Goal: Task Accomplishment & Management: Complete application form

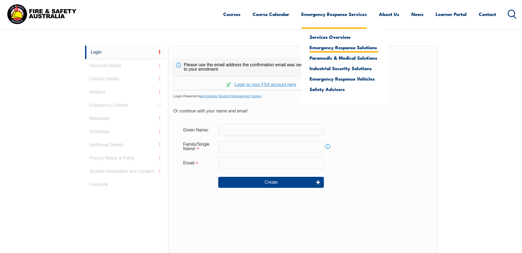
scroll to position [147, 0]
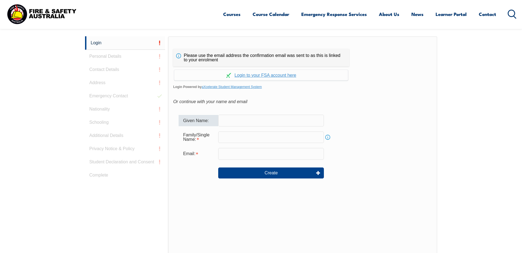
click at [247, 124] on input "text" at bounding box center [271, 121] width 106 height 12
type input "[PERSON_NAME]"
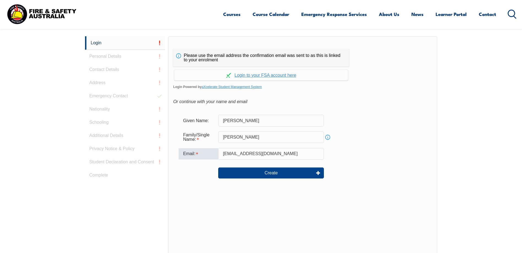
drag, startPoint x: 251, startPoint y: 154, endPoint x: 166, endPoint y: 152, distance: 85.1
click at [166, 153] on div "Login Personal Details Contact Details Address Emergency Contact Nationality Sc…" at bounding box center [261, 173] width 353 height 275
type input "[PERSON_NAME][EMAIL_ADDRESS][PERSON_NAME][DOMAIN_NAME]"
drag, startPoint x: 414, startPoint y: 170, endPoint x: 343, endPoint y: 174, distance: 70.6
click at [413, 170] on div "Create" at bounding box center [303, 173] width 248 height 20
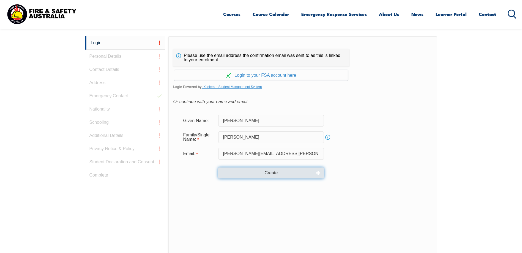
click at [246, 170] on button "Create" at bounding box center [271, 173] width 106 height 11
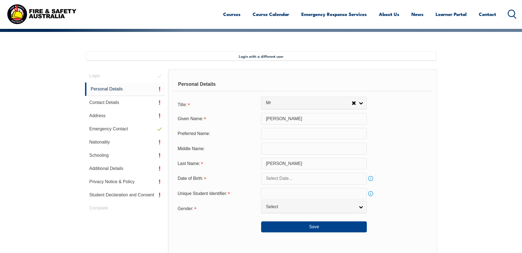
scroll to position [123, 0]
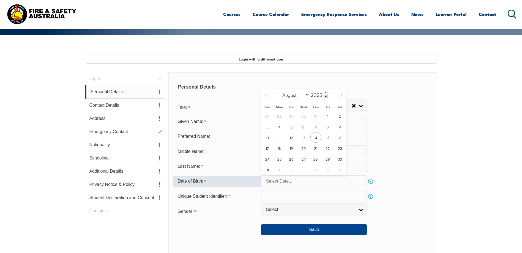
click at [272, 183] on input "text" at bounding box center [314, 182] width 106 height 12
click at [321, 94] on input "2025" at bounding box center [319, 94] width 18 height 7
click at [325, 92] on span at bounding box center [326, 92] width 4 height 3
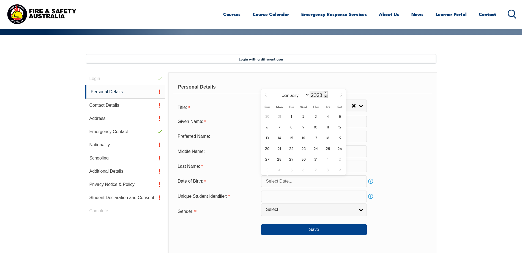
click at [326, 95] on span at bounding box center [326, 96] width 4 height 3
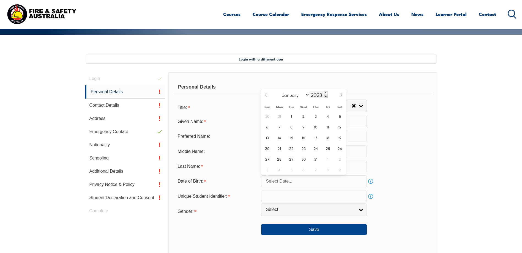
click at [326, 95] on span at bounding box center [326, 96] width 4 height 3
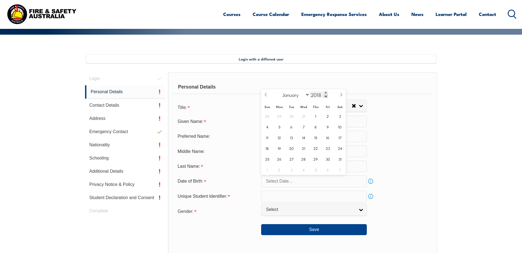
click at [326, 95] on span at bounding box center [326, 96] width 4 height 3
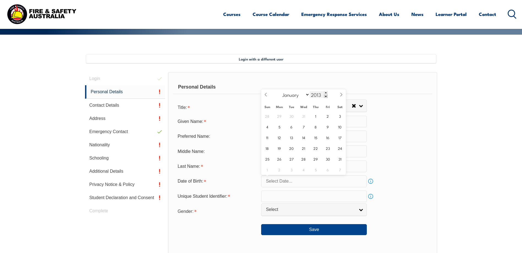
click at [326, 95] on span at bounding box center [326, 96] width 4 height 3
drag, startPoint x: 322, startPoint y: 96, endPoint x: 302, endPoint y: 96, distance: 20.1
click at [302, 96] on div "January February March April May June July August September October November De…" at bounding box center [304, 94] width 64 height 11
type input "1995"
click at [307, 94] on select "January February March April May June July August September October November De…" at bounding box center [295, 94] width 30 height 7
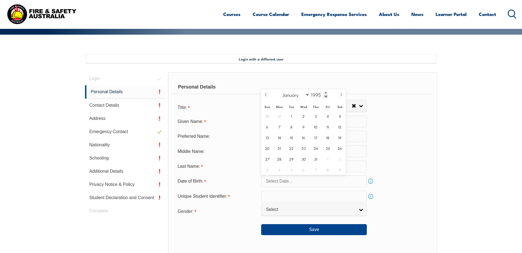
select select "10"
click at [280, 91] on select "January February March April May June July August September October November De…" at bounding box center [295, 94] width 30 height 7
click at [317, 117] on span "2" at bounding box center [316, 116] width 11 height 11
type input "November 2, 1995"
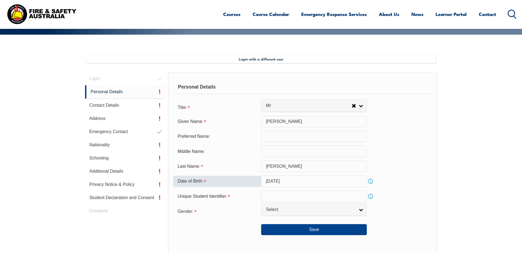
click at [296, 136] on input "text" at bounding box center [314, 137] width 106 height 12
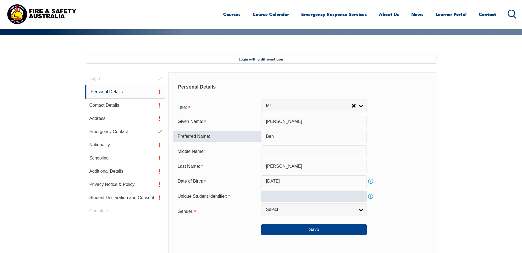
type input "Ben"
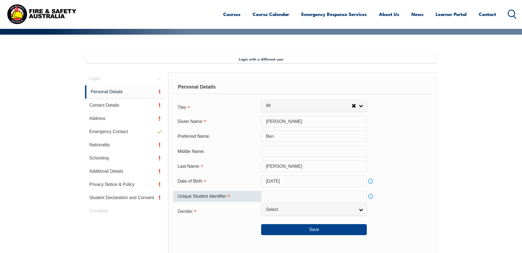
click at [320, 200] on input "text" at bounding box center [314, 197] width 106 height 12
type input "XYWJU78CP5"
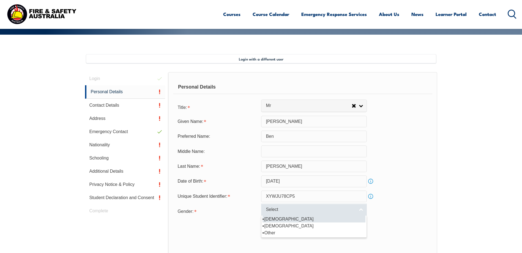
click at [320, 212] on span "Select" at bounding box center [310, 210] width 89 height 6
click at [302, 217] on li "[DEMOGRAPHIC_DATA]" at bounding box center [314, 219] width 103 height 7
select select "M"
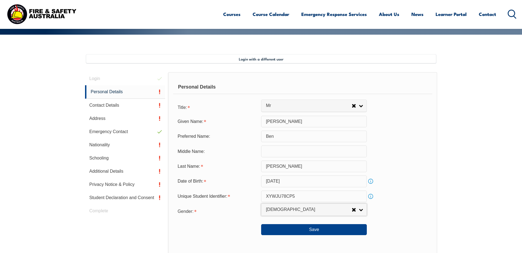
click at [416, 218] on form "Title: Mr Mrs Ms Miss Other Mr Given Name: BENJAMIN Preferred Name: Ben Middle …" at bounding box center [302, 169] width 259 height 134
click at [336, 227] on button "Save" at bounding box center [314, 229] width 106 height 11
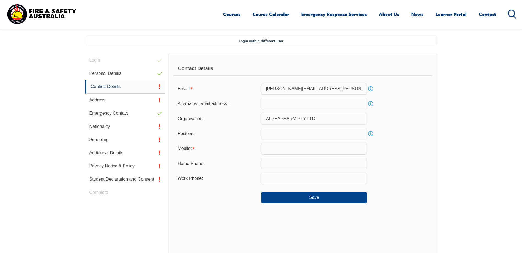
scroll to position [150, 0]
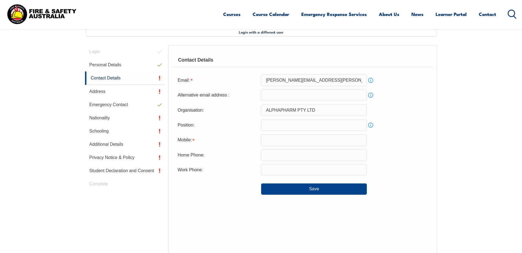
click at [280, 95] on input "email" at bounding box center [314, 96] width 106 height 12
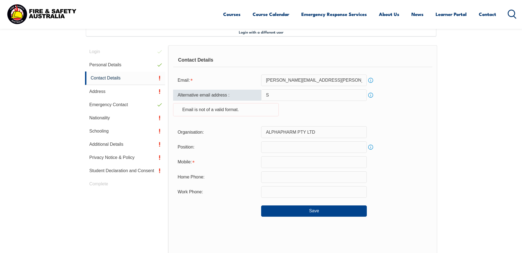
type input "sonofpear99@gmail.com"
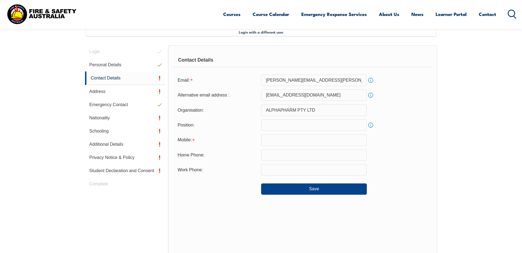
click at [424, 116] on div "Organisation: ALPHAPHARM PTY LTD" at bounding box center [302, 110] width 259 height 12
click at [338, 125] on input "text" at bounding box center [314, 126] width 106 height 12
type input "e"
type input "EHS Advisor"
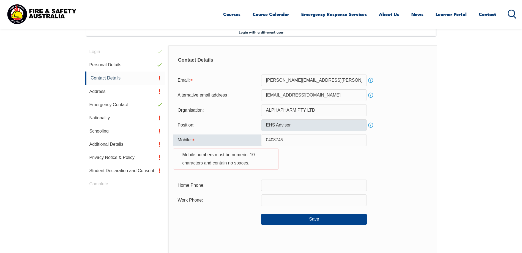
type input "0408745044"
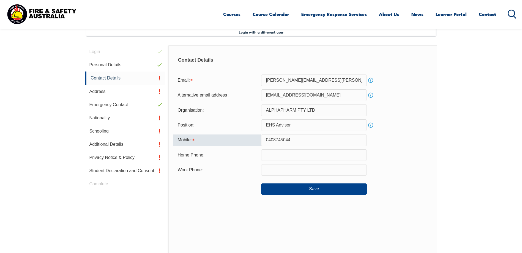
click at [414, 172] on div "Work Phone:" at bounding box center [302, 170] width 259 height 12
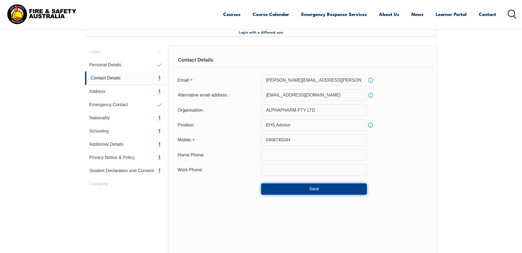
click at [280, 191] on button "Save" at bounding box center [314, 189] width 106 height 11
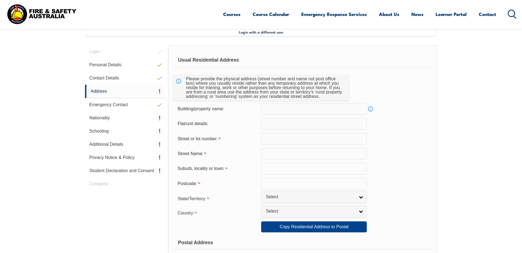
click at [298, 140] on input "text" at bounding box center [314, 139] width 106 height 12
type input "91"
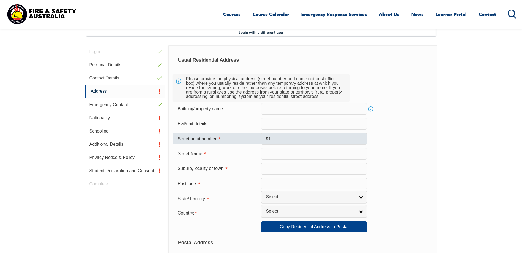
type input "Princess Street"
type input "Kangaroo Point"
type input "4169"
select select "1101"
click at [401, 161] on form "Usual Residential Address Please provide the physical address (street number an…" at bounding box center [302, 229] width 259 height 353
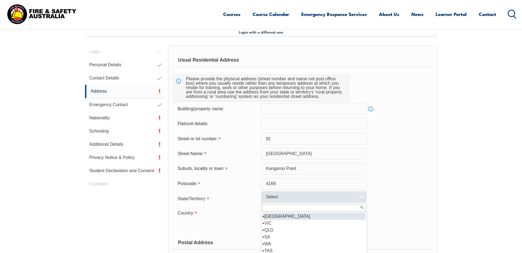
click at [299, 200] on link "Select" at bounding box center [314, 197] width 106 height 12
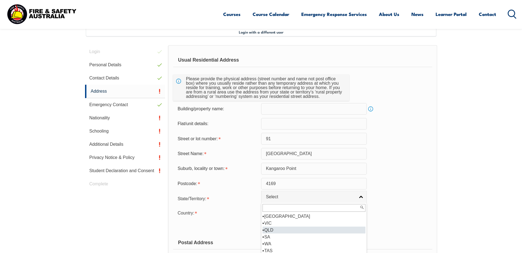
click at [276, 230] on li "QLD" at bounding box center [314, 230] width 103 height 7
select select "QLD"
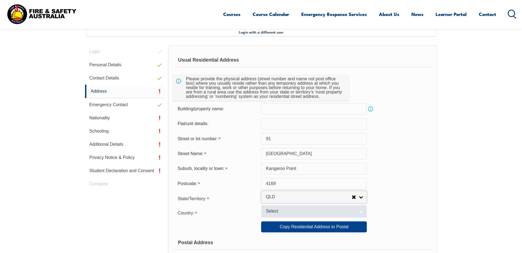
click at [282, 215] on link "Select" at bounding box center [314, 211] width 106 height 12
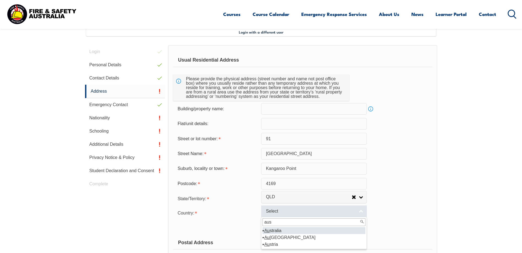
type input "aust"
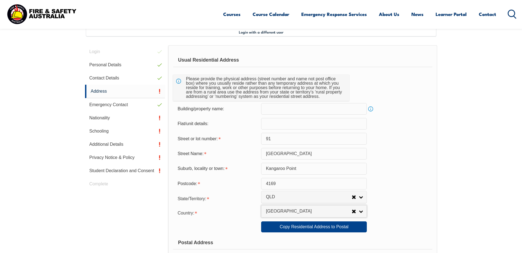
click at [429, 170] on div "Suburb, locality or town: Kangaroo Point" at bounding box center [302, 169] width 259 height 12
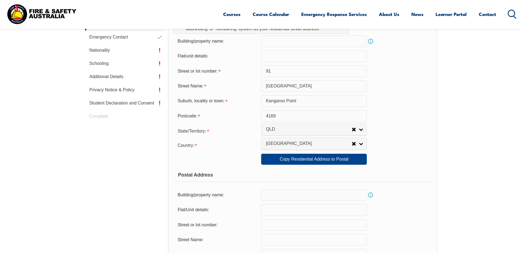
scroll to position [233, 0]
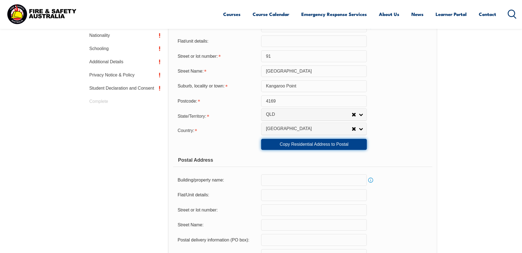
click at [309, 145] on link "Copy Residential Address to Postal" at bounding box center [314, 144] width 106 height 11
type input "91"
type input "Princess Street"
type input "Kangaroo Point"
select select "QLD"
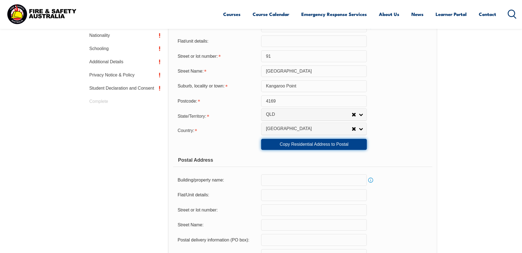
type input "4169"
select select "1101"
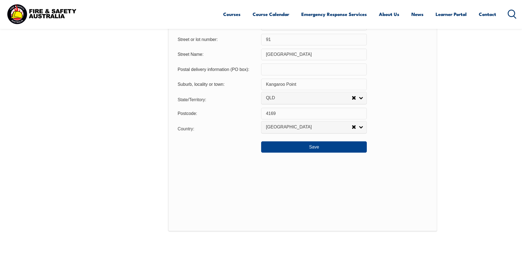
scroll to position [426, 0]
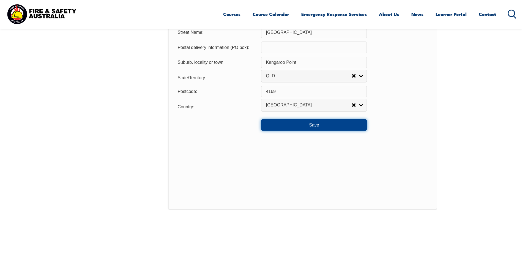
click at [310, 123] on button "Save" at bounding box center [314, 125] width 106 height 11
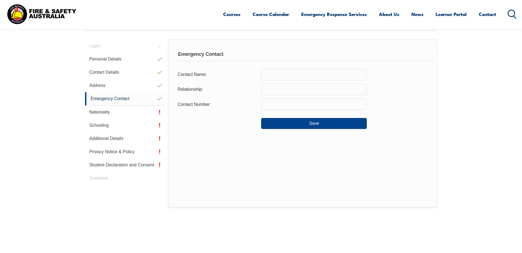
scroll to position [152, 0]
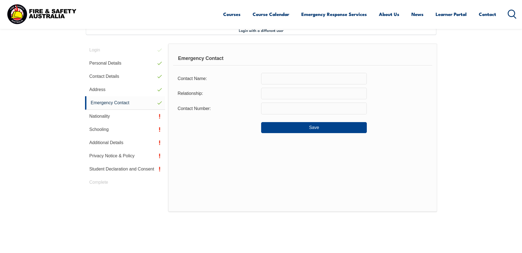
click at [280, 81] on input "text" at bounding box center [314, 79] width 106 height 12
type input "Callum Brigden"
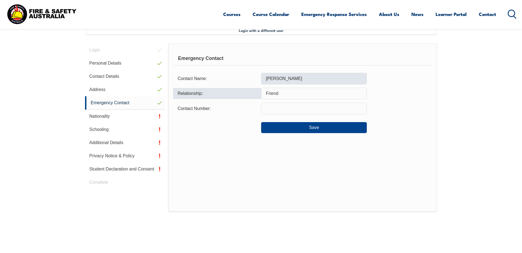
type input "Friend"
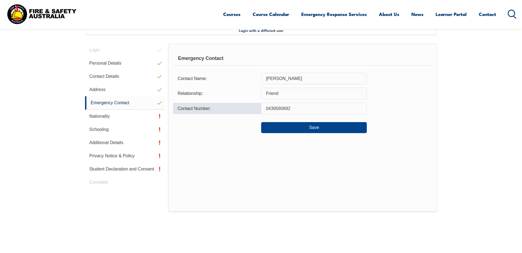
type input "0439560692"
click at [402, 136] on div "Emergency Contact Contact Name: Callum Brigden Relationship: Friend Contact Num…" at bounding box center [302, 128] width 269 height 169
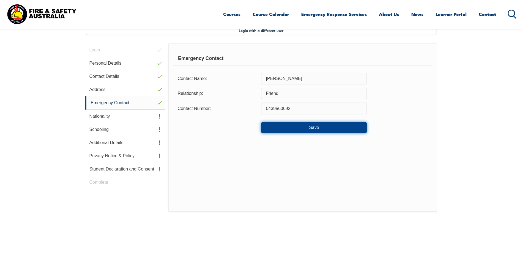
click at [346, 128] on button "Save" at bounding box center [314, 127] width 106 height 11
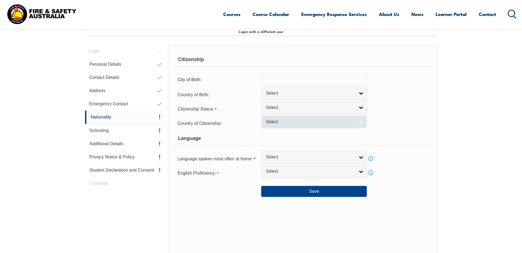
scroll to position [150, 0]
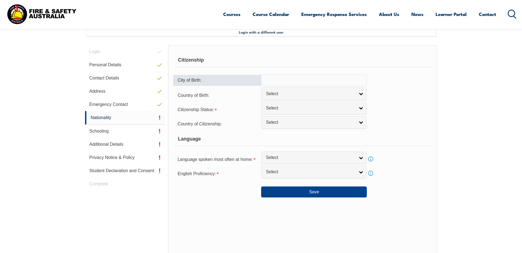
click at [292, 82] on input "text" at bounding box center [314, 81] width 106 height 12
type input "A"
type input "Darwin"
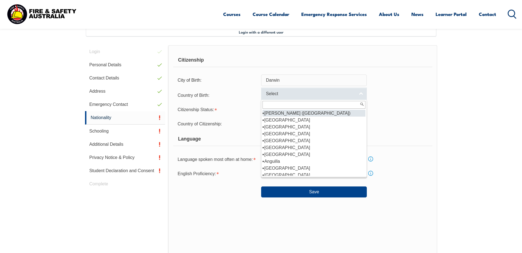
click at [361, 94] on link "Select" at bounding box center [314, 94] width 106 height 12
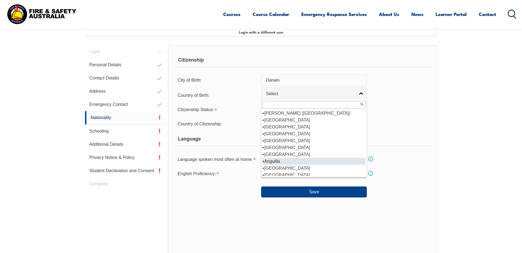
scroll to position [55, 0]
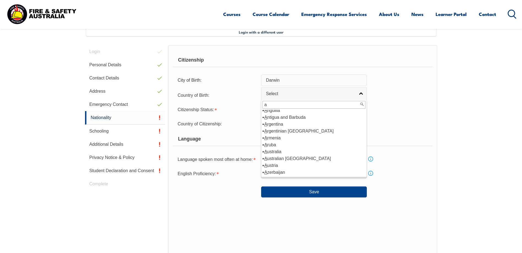
type input "au"
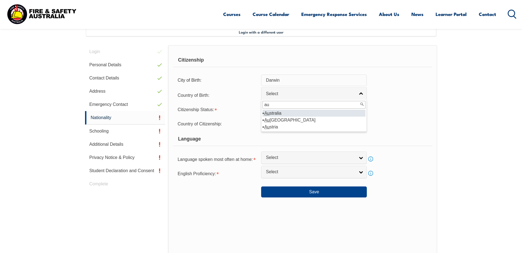
select select "1101"
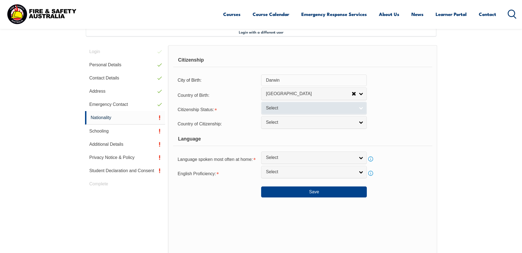
click at [323, 108] on span "Select" at bounding box center [310, 108] width 89 height 6
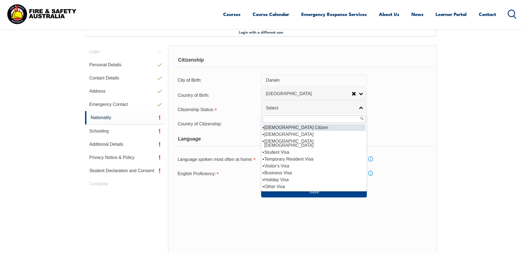
click at [311, 127] on li "[DEMOGRAPHIC_DATA] Citizen" at bounding box center [314, 127] width 103 height 7
select select "1"
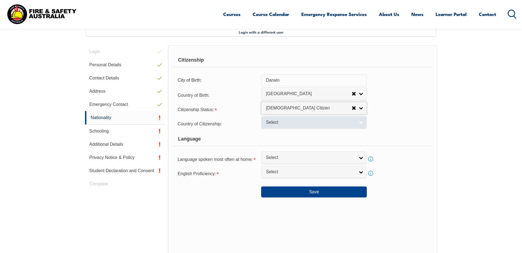
click at [309, 122] on span "Select" at bounding box center [310, 123] width 89 height 6
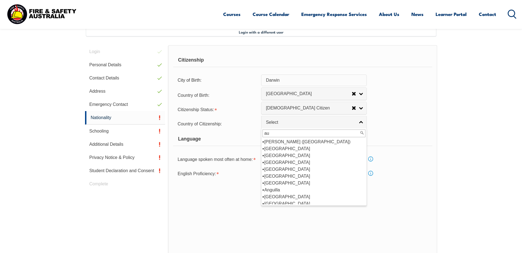
type input "aus"
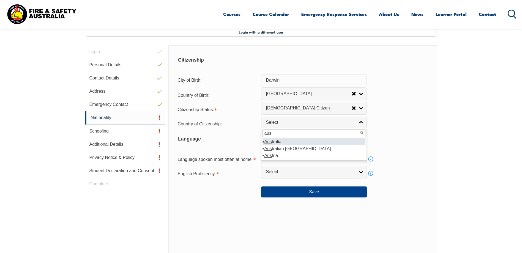
select select "1101"
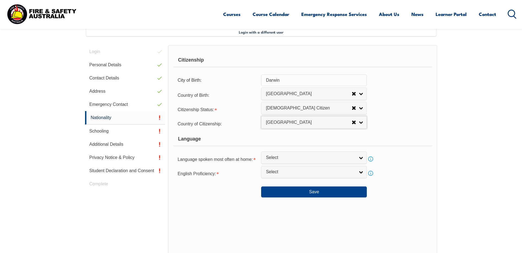
click at [411, 139] on div "Language" at bounding box center [302, 139] width 259 height 14
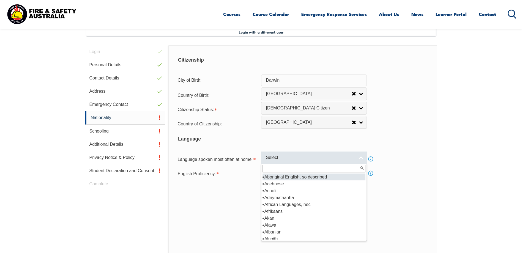
click at [317, 159] on span "Select" at bounding box center [310, 158] width 89 height 6
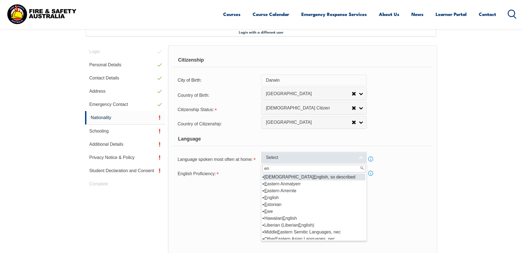
type input "eng"
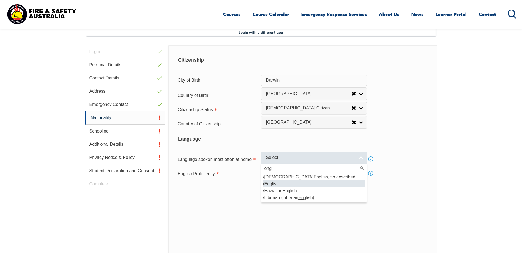
select select "1201"
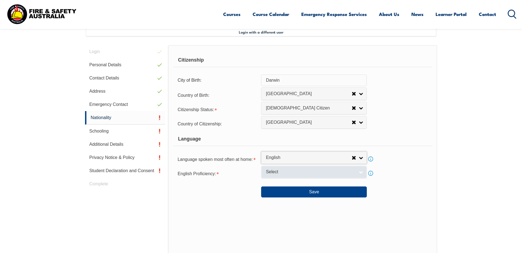
click at [302, 172] on span "Select" at bounding box center [310, 172] width 89 height 6
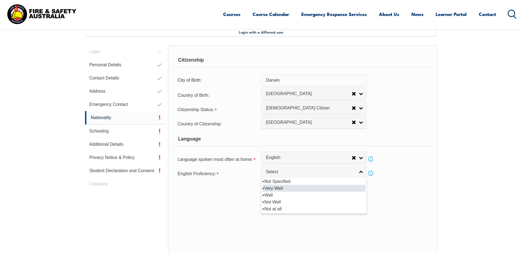
click at [289, 189] on li "Very Well" at bounding box center [314, 188] width 103 height 7
select select "1"
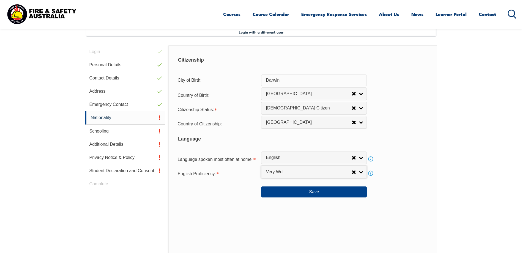
click at [415, 228] on div "Citizenship City of Birth: Darwin Country of Birth: Adelie Land (France) Afghan…" at bounding box center [302, 160] width 269 height 231
click at [310, 195] on button "Save" at bounding box center [314, 192] width 106 height 11
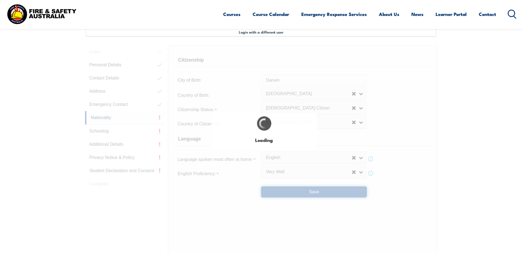
select select "false"
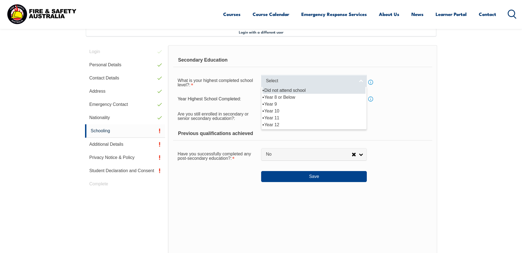
click at [307, 81] on span "Select" at bounding box center [310, 81] width 89 height 6
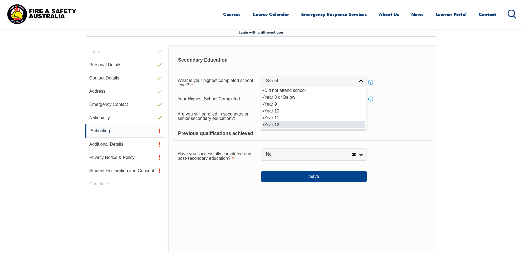
click at [286, 125] on li "Year 12" at bounding box center [314, 124] width 103 height 7
select select "12"
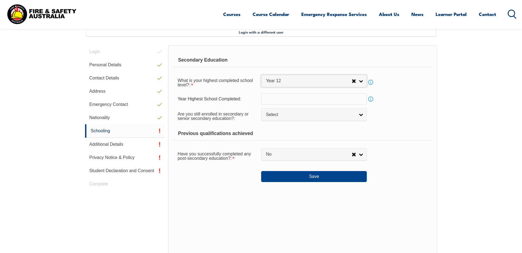
click at [294, 101] on input "text" at bounding box center [314, 99] width 106 height 12
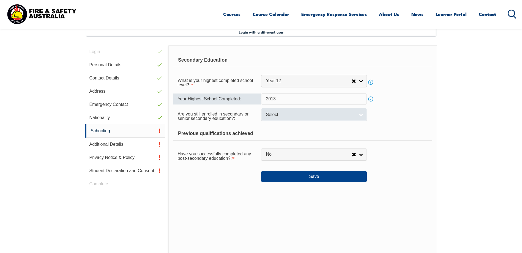
type input "2013"
click at [295, 117] on span "Select" at bounding box center [310, 115] width 89 height 6
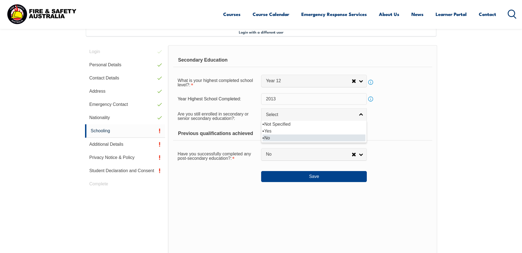
click at [296, 137] on li "No" at bounding box center [314, 138] width 103 height 7
select select "false"
click at [401, 137] on div "Previous qualifications achieved" at bounding box center [302, 134] width 259 height 14
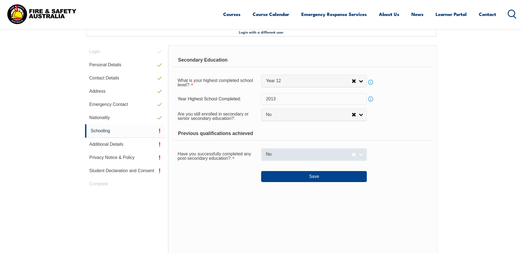
click at [321, 157] on span "No" at bounding box center [309, 155] width 86 height 6
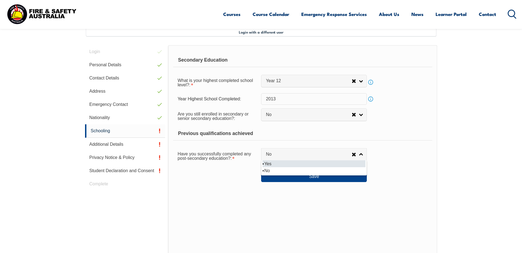
click at [295, 166] on li "Yes" at bounding box center [314, 164] width 103 height 7
select select "true"
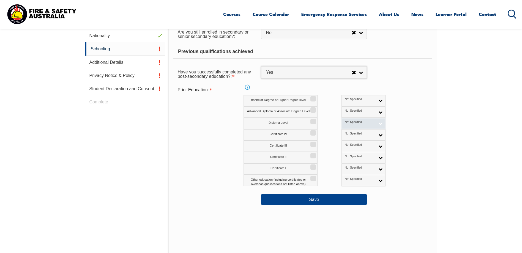
scroll to position [233, 0]
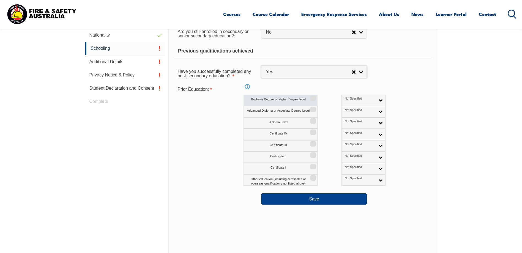
click at [312, 97] on input "Bachelor Degree or Higher Degree level" at bounding box center [312, 96] width 3 height 1
checkbox input "true"
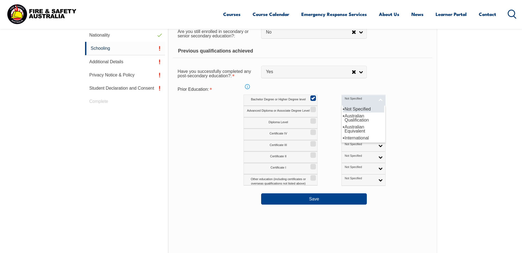
click at [361, 100] on link "Not Specified" at bounding box center [364, 100] width 44 height 11
click at [346, 118] on li "Australian Qualification" at bounding box center [363, 118] width 41 height 11
click at [383, 127] on div "Diploma Level Not Specified Australian Qualification Australian Equivalent Inte…" at bounding box center [327, 123] width 166 height 11
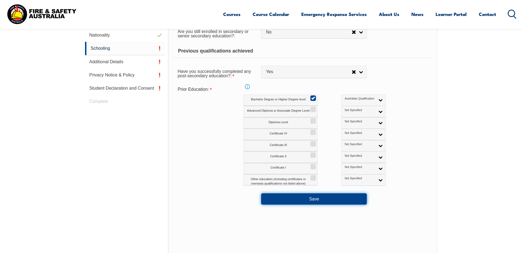
click at [336, 199] on button "Save" at bounding box center [314, 199] width 106 height 11
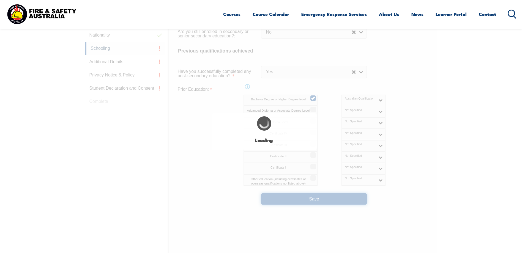
select select
select select "false"
select select "true"
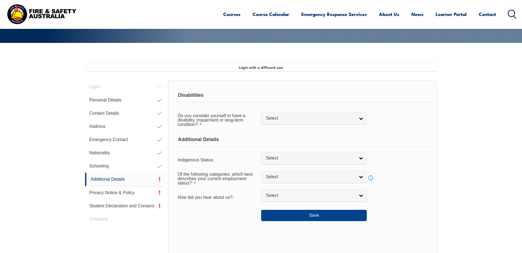
scroll to position [123, 0]
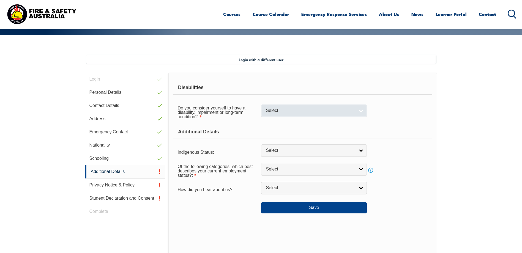
click at [316, 112] on span "Select" at bounding box center [310, 111] width 89 height 6
click at [303, 120] on li "No" at bounding box center [314, 120] width 103 height 7
select select "false"
click at [422, 137] on div "Additional Details" at bounding box center [302, 132] width 259 height 14
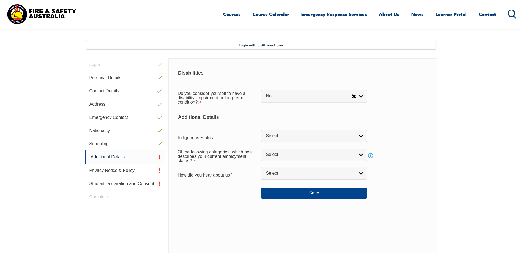
scroll to position [150, 0]
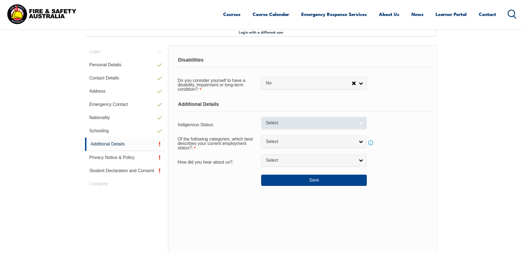
click at [362, 122] on link "Select" at bounding box center [314, 123] width 106 height 12
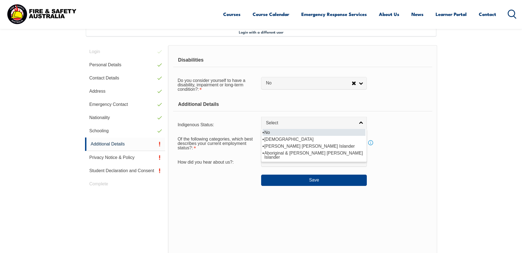
click at [339, 131] on li "No" at bounding box center [314, 132] width 103 height 7
select select "4"
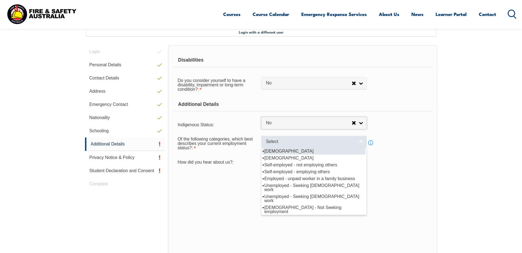
click at [321, 142] on span "Select" at bounding box center [310, 142] width 89 height 6
click at [310, 153] on li "[DEMOGRAPHIC_DATA]" at bounding box center [314, 151] width 103 height 7
select select "1"
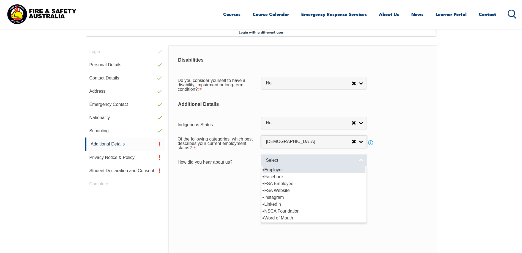
click at [324, 163] on span "Select" at bounding box center [310, 161] width 89 height 6
click at [292, 170] on li "Employer" at bounding box center [314, 170] width 103 height 7
select select "8019"
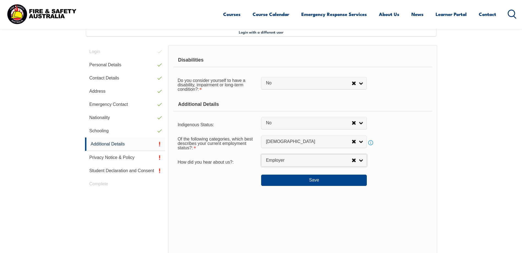
click at [396, 200] on div "Disabilities Do you consider yourself to have a disability, impairment or long-…" at bounding box center [302, 155] width 269 height 220
click at [324, 182] on button "Save" at bounding box center [314, 180] width 106 height 11
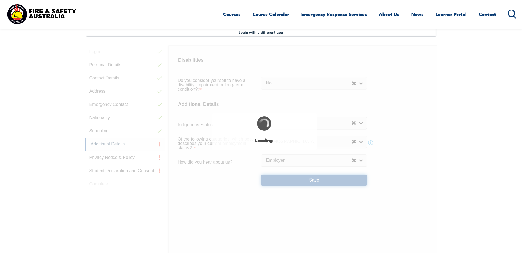
select select "false"
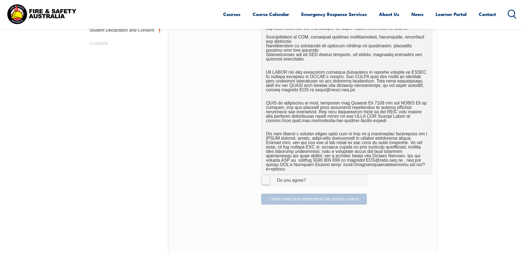
scroll to position [288, 0]
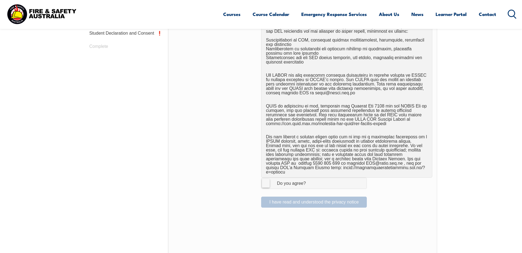
click at [268, 178] on label "I Agree Do you agree?" at bounding box center [314, 183] width 106 height 11
click at [310, 178] on input "I Agree Do you agree?" at bounding box center [314, 183] width 9 height 10
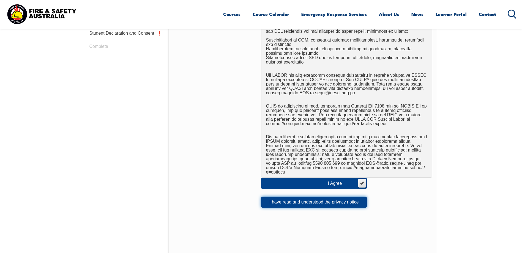
click at [297, 199] on button "I have read and understood the privacy notice" at bounding box center [314, 202] width 106 height 11
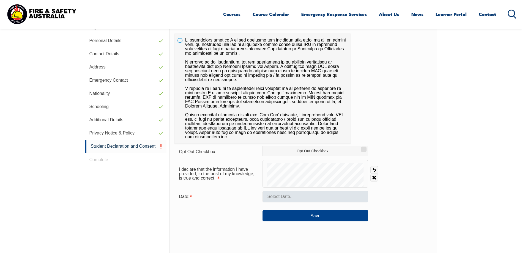
scroll to position [150, 0]
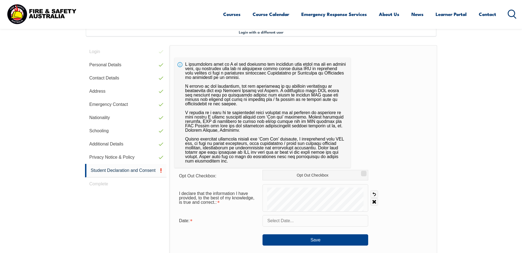
click at [299, 221] on input "text" at bounding box center [316, 221] width 106 height 12
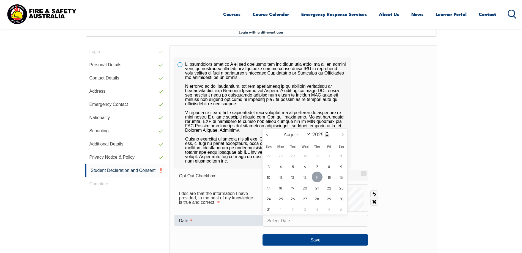
click at [318, 180] on span "14" at bounding box center [317, 177] width 11 height 11
type input "August 14, 2025"
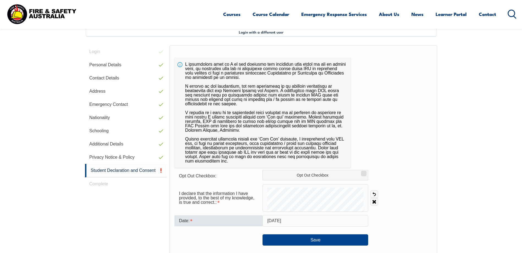
click at [438, 193] on section "Login with a different user Login Personal Details Contact Details Address Emer…" at bounding box center [261, 197] width 522 height 378
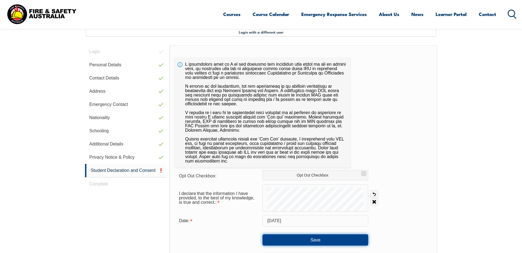
click at [326, 243] on button "Save" at bounding box center [316, 240] width 106 height 11
